Goal: Book appointment/travel/reservation

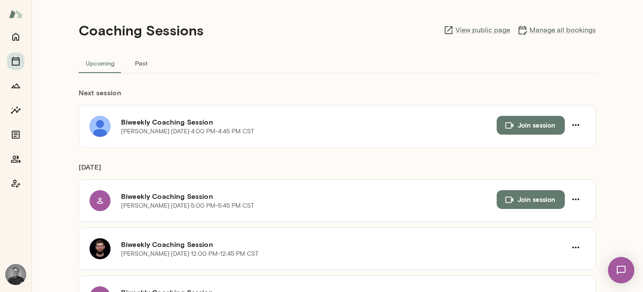
scroll to position [20, 0]
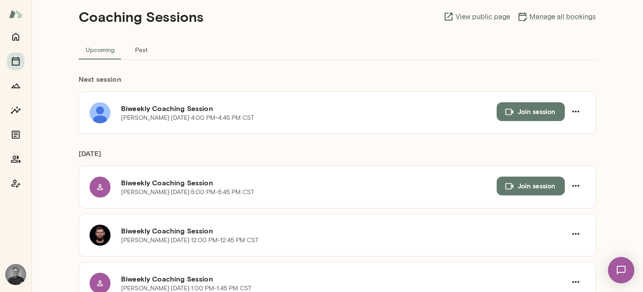
click at [620, 273] on img at bounding box center [621, 270] width 36 height 36
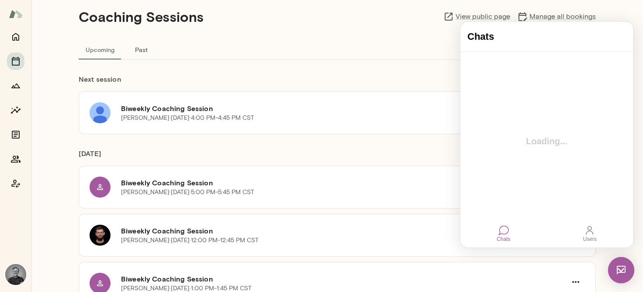
scroll to position [0, 0]
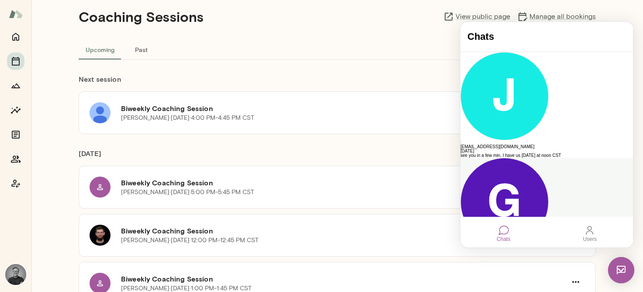
click at [505, 250] on div "[PERSON_NAME]" at bounding box center [546, 252] width 173 height 4
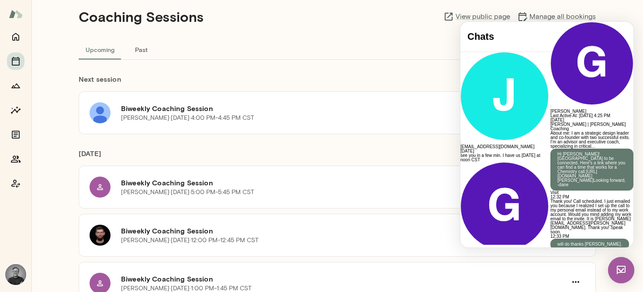
scroll to position [1377, 0]
